Goal: Task Accomplishment & Management: Use online tool/utility

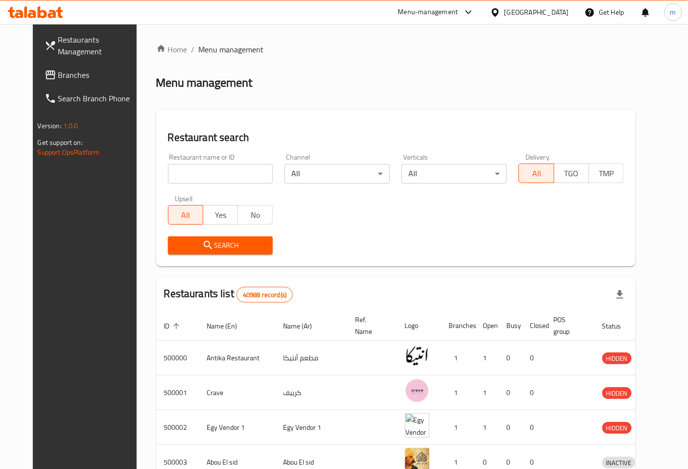
click at [559, 11] on div "Egypt" at bounding box center [536, 12] width 65 height 11
type input "ش"
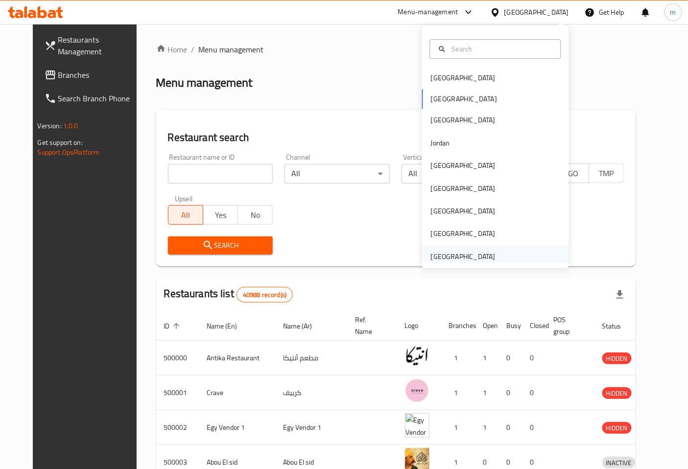
click at [454, 261] on div "[GEOGRAPHIC_DATA]" at bounding box center [463, 256] width 65 height 11
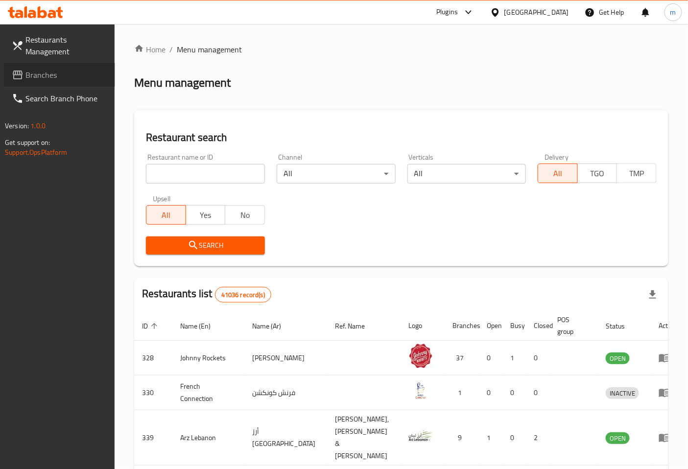
click at [66, 75] on span "Branches" at bounding box center [66, 75] width 82 height 12
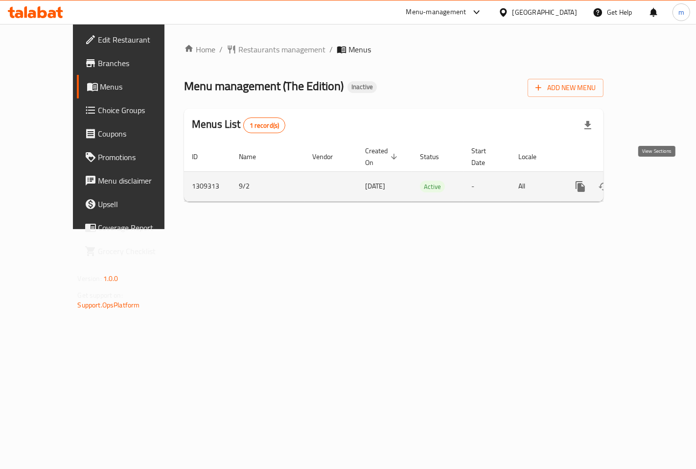
click at [657, 181] on icon "enhanced table" at bounding box center [651, 187] width 12 height 12
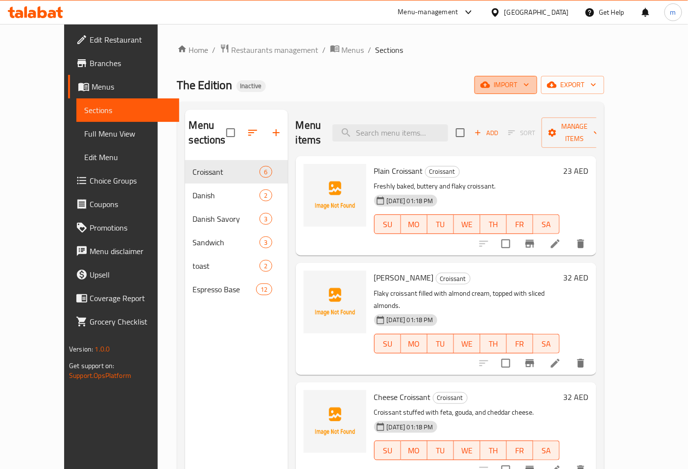
click at [529, 85] on span "import" at bounding box center [505, 85] width 47 height 12
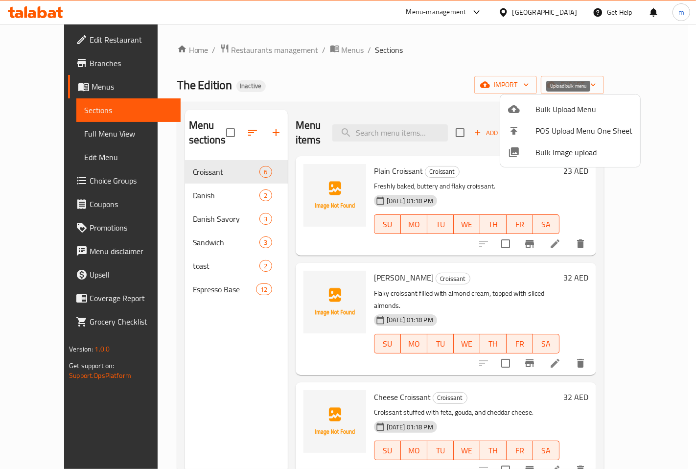
click at [555, 104] on span "Bulk Upload Menu" at bounding box center [584, 109] width 97 height 12
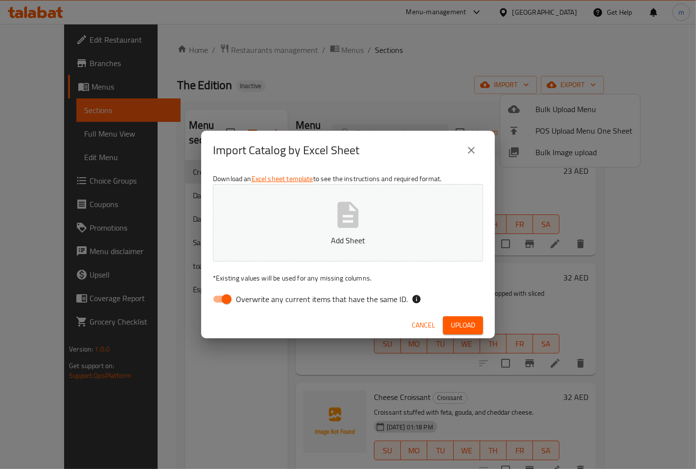
click at [232, 297] on input "Overwrite any current items that have the same ID." at bounding box center [227, 299] width 56 height 19
checkbox input "false"
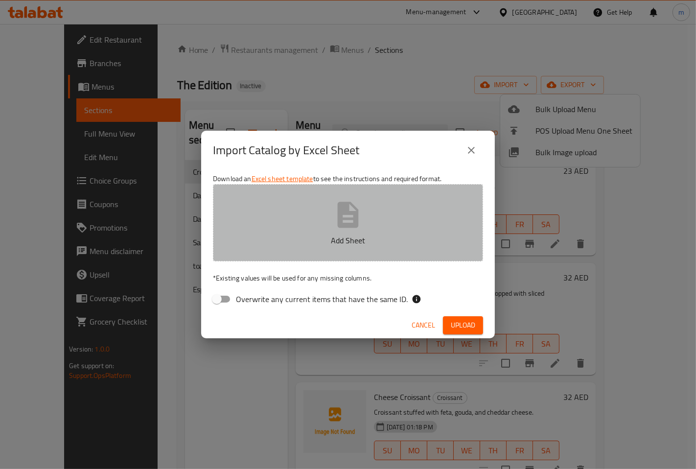
click at [334, 229] on icon "button" at bounding box center [347, 214] width 31 height 31
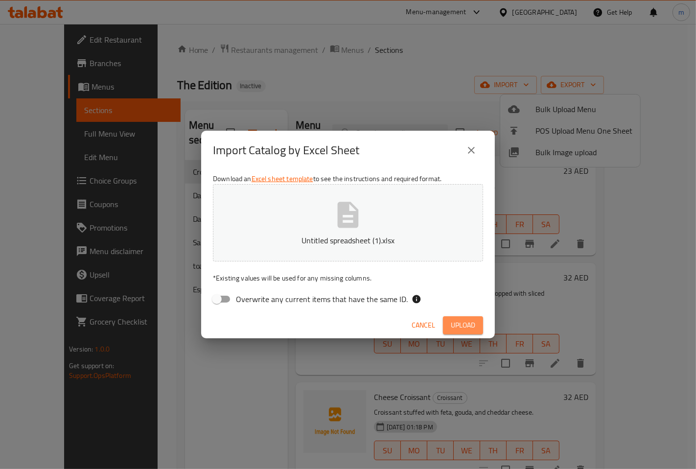
click at [458, 320] on span "Upload" at bounding box center [463, 325] width 24 height 12
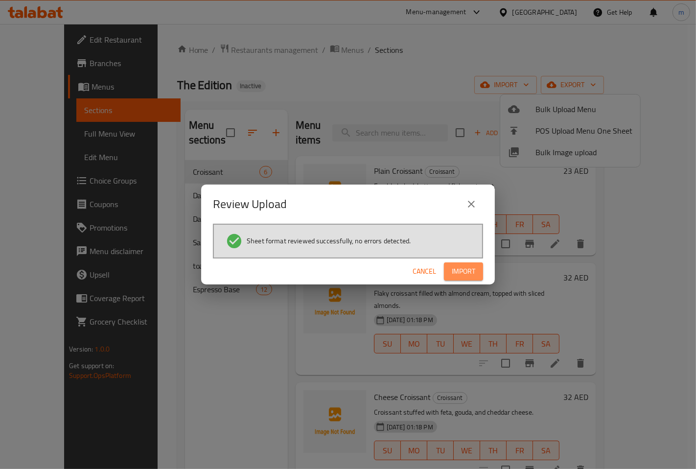
click at [463, 266] on span "Import" at bounding box center [464, 271] width 24 height 12
